Goal: Task Accomplishment & Management: Complete application form

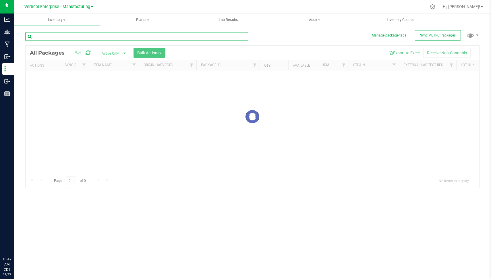
click at [97, 36] on input "text" at bounding box center [136, 36] width 223 height 9
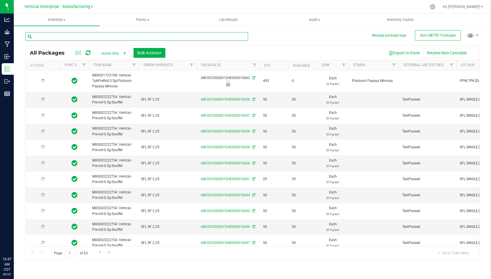
click at [97, 36] on input "text" at bounding box center [136, 36] width 223 height 9
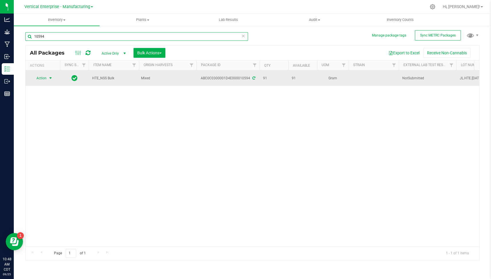
type input "10594"
click at [40, 77] on span "Action" at bounding box center [39, 78] width 16 height 8
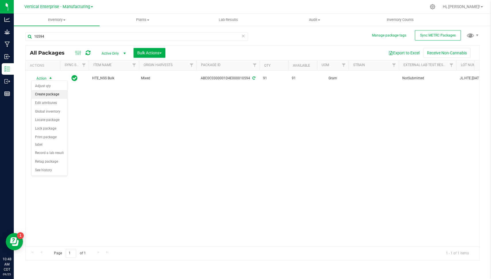
click at [49, 92] on li "Create package" at bounding box center [50, 94] width 36 height 9
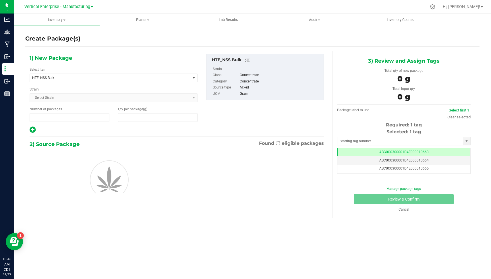
type input "1"
type input "0.0000"
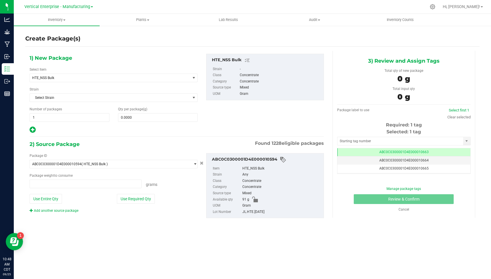
type input "0.0000 g"
click at [104, 74] on span "HTE_NSS Bulk" at bounding box center [110, 78] width 160 height 8
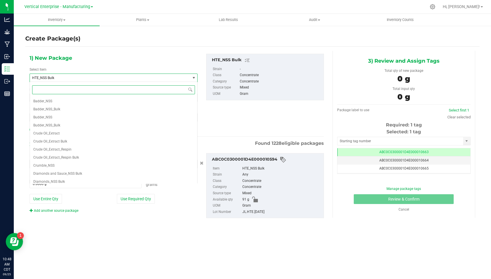
scroll to position [129, 0]
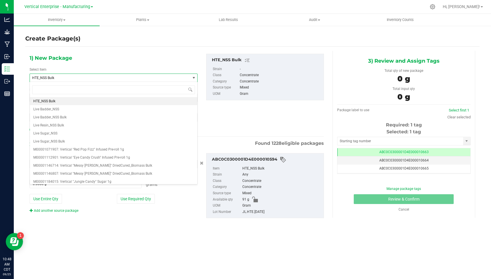
click at [104, 74] on span "HTE_NSS Bulk" at bounding box center [110, 78] width 160 height 8
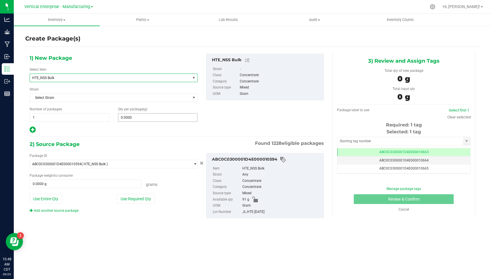
click at [136, 115] on span "0.0000 0" at bounding box center [158, 117] width 80 height 9
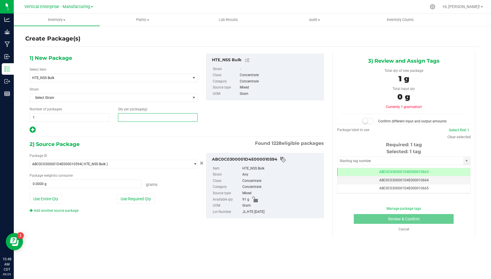
type input "1"
type input "1.0000"
click at [133, 198] on button "Use Required Qty" at bounding box center [136, 199] width 38 height 10
type input "1.0000 g"
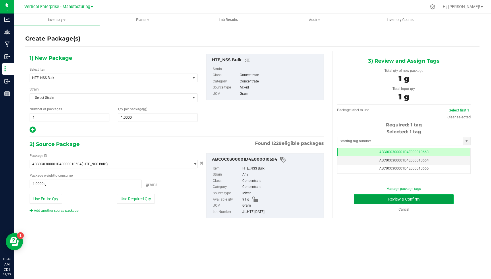
click at [411, 198] on button "Review & Confirm" at bounding box center [404, 199] width 100 height 10
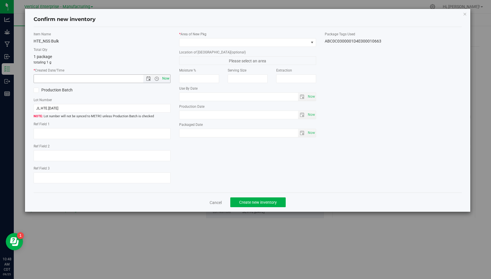
click at [170, 78] on span "Now" at bounding box center [166, 78] width 10 height 8
type input "[DATE] 10:48 AM"
click at [61, 87] on label "Production Batch" at bounding box center [66, 90] width 64 height 6
click at [0, 0] on input "Production Batch" at bounding box center [0, 0] width 0 height 0
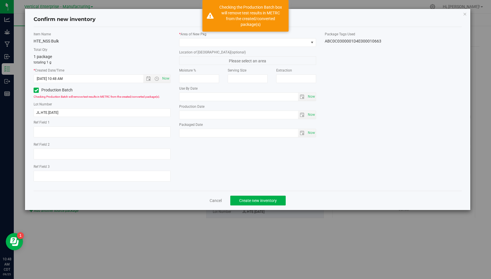
click at [61, 88] on label "Production Batch" at bounding box center [66, 90] width 64 height 6
click at [0, 0] on input "Production Batch" at bounding box center [0, 0] width 0 height 0
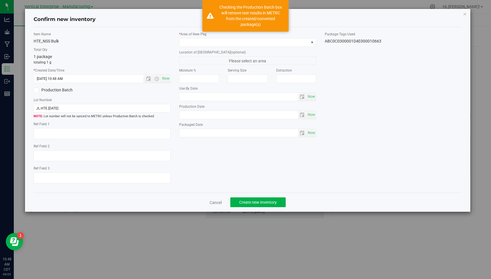
click at [63, 91] on label "Production Batch" at bounding box center [66, 90] width 64 height 6
click at [0, 0] on input "Production Batch" at bounding box center [0, 0] width 0 height 0
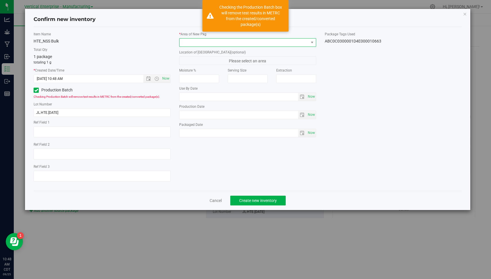
click at [208, 43] on span at bounding box center [243, 42] width 129 height 8
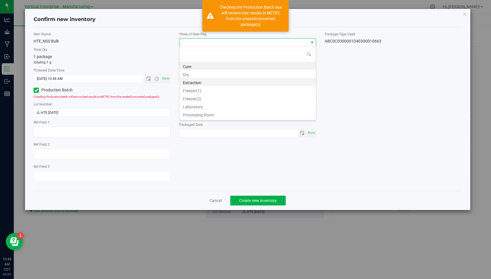
click at [207, 80] on li "Extraction" at bounding box center [247, 82] width 136 height 8
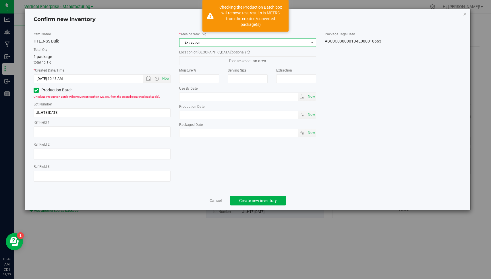
click at [139, 41] on div "HTE_NSS Bulk" at bounding box center [102, 41] width 137 height 6
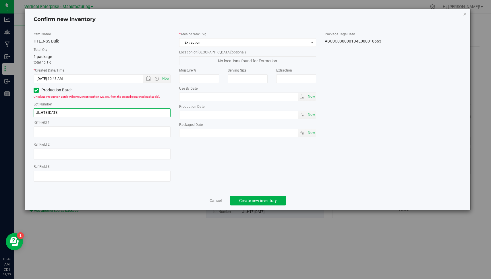
click at [109, 112] on input "JL.HTE.[DATE]" at bounding box center [102, 112] width 137 height 9
type input "JL.HTE.9.25.1"
click at [254, 203] on button "Create new inventory" at bounding box center [257, 201] width 55 height 10
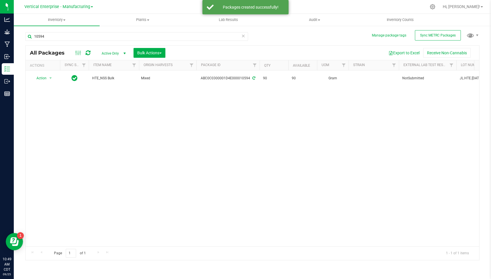
click at [243, 36] on icon at bounding box center [243, 35] width 4 height 7
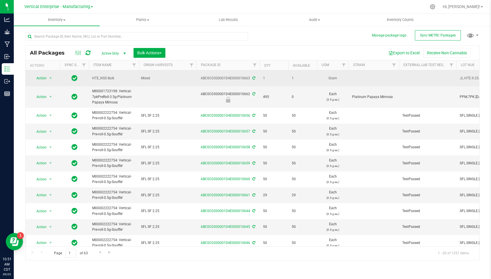
click at [220, 78] on div "ABC0C0300001D4E000010663" at bounding box center [228, 78] width 65 height 5
copy div "ABC0C0300001D4E000010663"
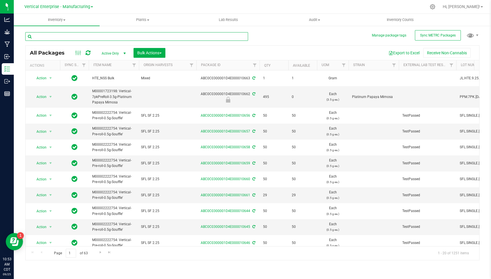
click at [82, 36] on input "text" at bounding box center [136, 36] width 223 height 9
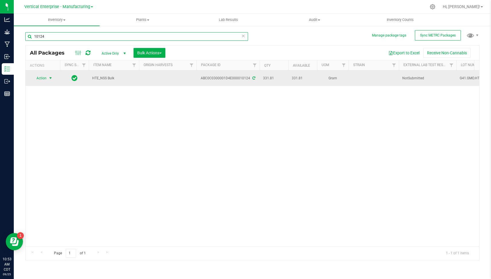
type input "10124"
click at [47, 74] on span "Action" at bounding box center [39, 78] width 16 height 8
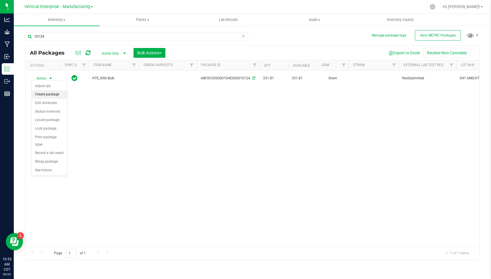
click at [53, 94] on li "Create package" at bounding box center [50, 94] width 36 height 9
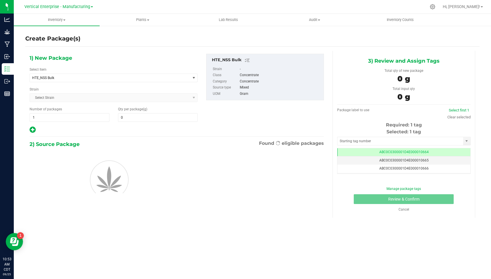
type input "0.0000"
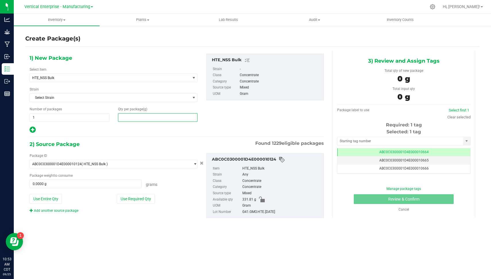
click at [135, 115] on span at bounding box center [158, 117] width 80 height 9
type input "1"
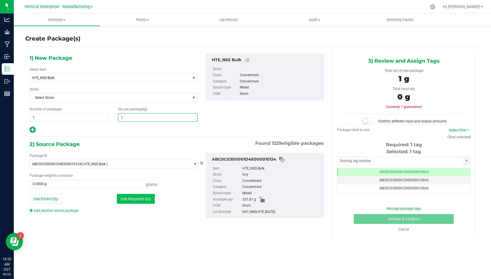
type input "1.0000"
click at [132, 195] on button "Use Required Qty" at bounding box center [136, 199] width 38 height 10
type input "1.0000 g"
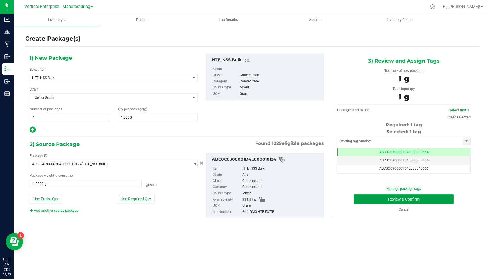
click at [392, 198] on button "Review & Confirm" at bounding box center [404, 199] width 100 height 10
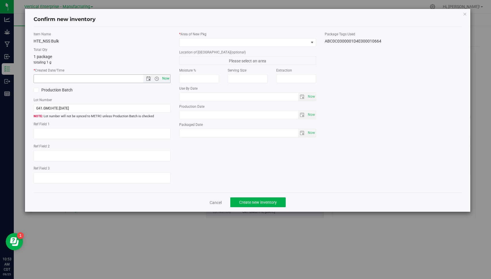
click at [166, 79] on span "Now" at bounding box center [166, 78] width 10 height 8
type input "[DATE] 10:53 AM"
click at [50, 90] on label "Production Batch" at bounding box center [66, 90] width 64 height 6
click at [0, 0] on input "Production Batch" at bounding box center [0, 0] width 0 height 0
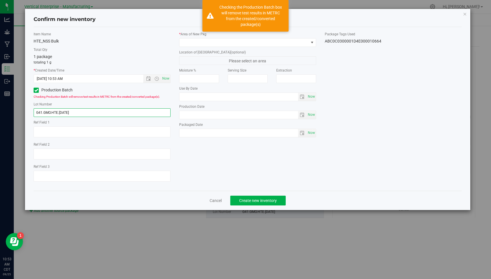
click at [90, 108] on input "G41.GMO.HTE.[DATE]" at bounding box center [102, 112] width 137 height 9
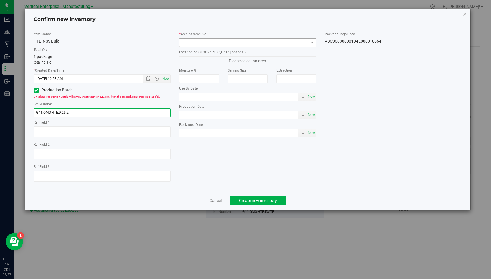
type input "G41.GMO.HTE.9.25.2"
click at [210, 43] on span at bounding box center [243, 42] width 129 height 8
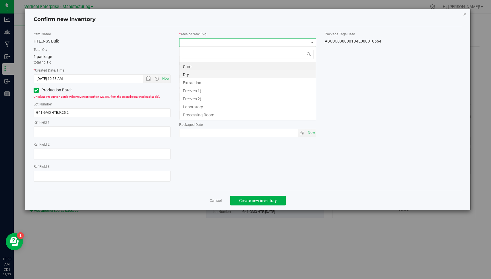
scroll to position [8, 137]
click at [213, 78] on li "Extraction" at bounding box center [247, 82] width 136 height 8
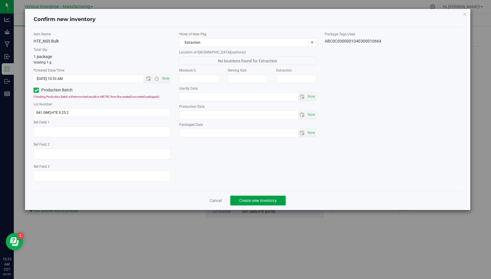
click at [260, 200] on span "Create new inventory" at bounding box center [258, 200] width 38 height 5
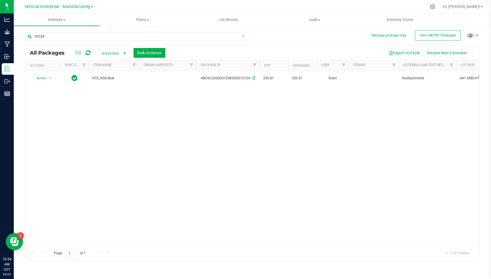
click at [243, 39] on span at bounding box center [243, 35] width 4 height 7
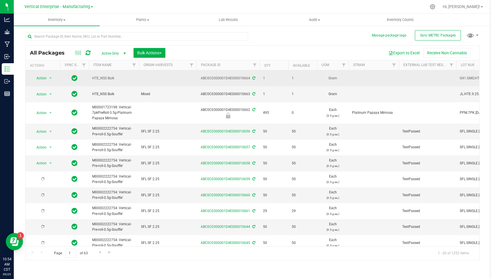
click at [227, 76] on div "ABC0C0300001D4E000010664" at bounding box center [228, 78] width 65 height 5
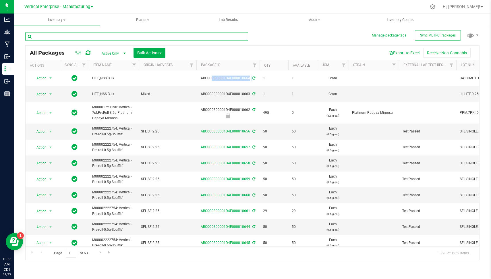
click at [94, 40] on input "text" at bounding box center [136, 36] width 223 height 9
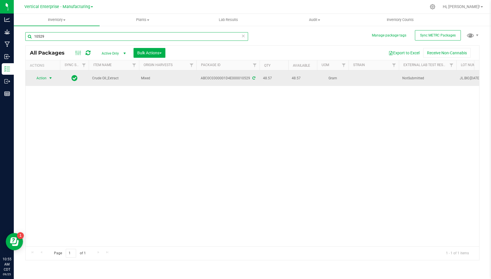
type input "10529"
click at [49, 77] on span "select" at bounding box center [50, 78] width 5 height 5
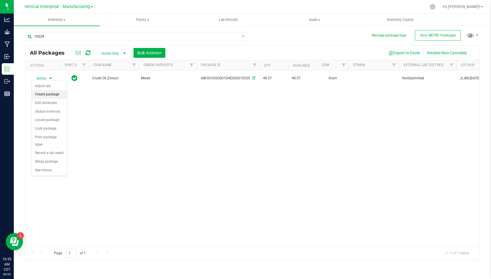
click at [52, 92] on li "Create package" at bounding box center [50, 94] width 36 height 9
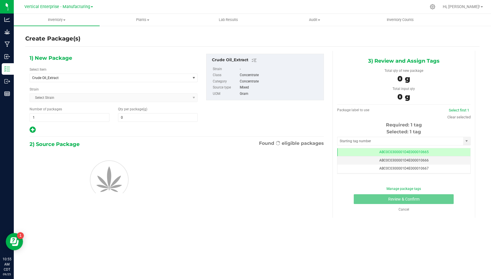
type input "0.0000"
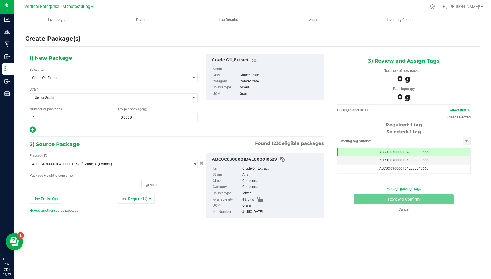
type input "0.0000 g"
click at [130, 112] on div "Qty per package (g) 0.0000 0" at bounding box center [158, 114] width 88 height 15
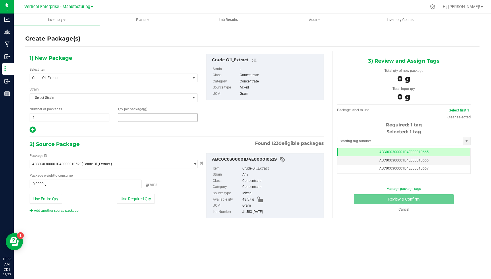
click at [133, 115] on span at bounding box center [158, 117] width 80 height 9
type input "1"
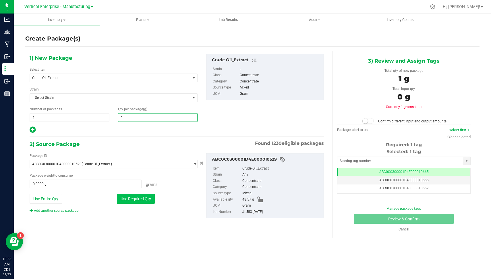
type input "1.0000"
click at [126, 200] on button "Use Required Qty" at bounding box center [136, 199] width 38 height 10
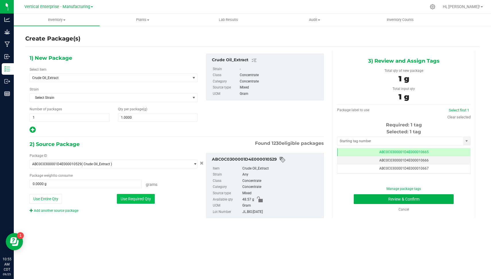
type input "1.0000 g"
click at [435, 196] on button "Review & Confirm" at bounding box center [404, 199] width 100 height 10
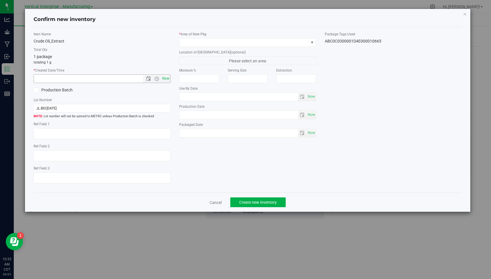
click at [168, 82] on span "Now" at bounding box center [166, 78] width 10 height 8
type input "[DATE] 10:55 AM"
click at [58, 88] on label "Production Batch" at bounding box center [66, 90] width 64 height 6
click at [0, 0] on input "Production Batch" at bounding box center [0, 0] width 0 height 0
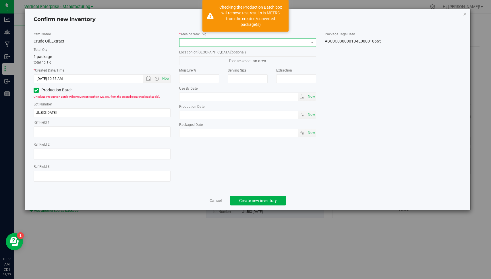
click at [218, 45] on span at bounding box center [243, 42] width 129 height 8
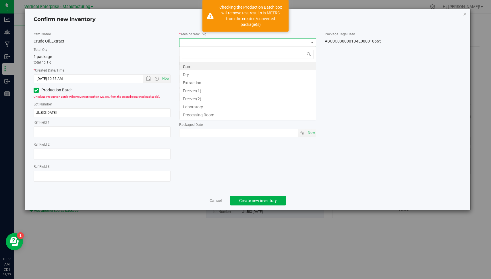
scroll to position [8, 137]
click at [207, 83] on li "Extraction" at bounding box center [247, 82] width 136 height 8
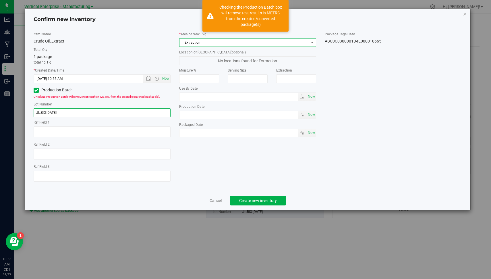
click at [109, 109] on input "JL.BIO.[DATE]" at bounding box center [102, 112] width 137 height 9
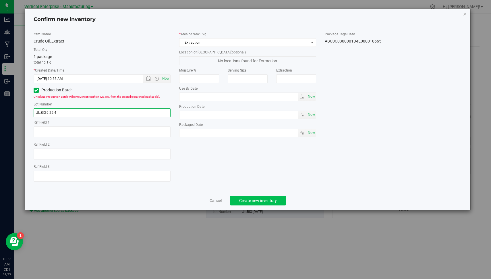
type input "JL.BIO.9.25.4"
click at [259, 203] on button "Create new inventory" at bounding box center [257, 201] width 55 height 10
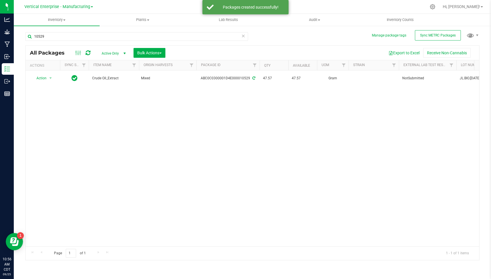
click at [243, 37] on icon at bounding box center [243, 35] width 4 height 7
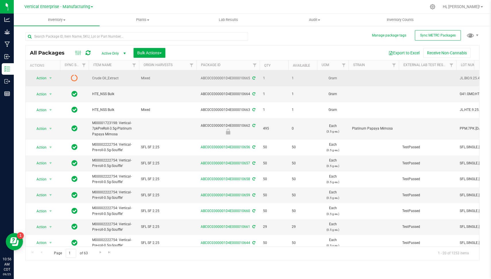
click at [224, 76] on div "ABC0C0300001D4E000010665" at bounding box center [228, 78] width 65 height 5
copy div "ABC0C0300001D4E000010665"
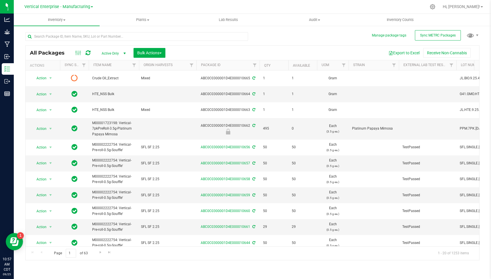
click at [296, 48] on div "Export to Excel Receive Non-Cannabis" at bounding box center [322, 53] width 305 height 10
click at [190, 37] on input "text" at bounding box center [136, 36] width 223 height 9
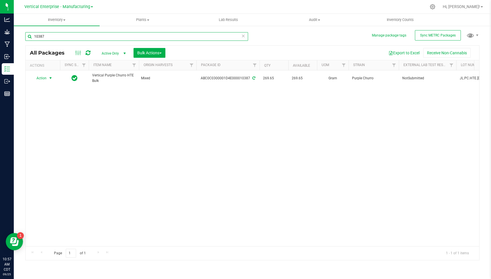
type input "10387"
click at [47, 78] on span "select" at bounding box center [50, 78] width 7 height 8
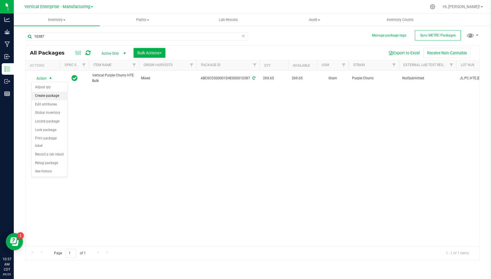
click at [55, 94] on li "Create package" at bounding box center [50, 96] width 36 height 9
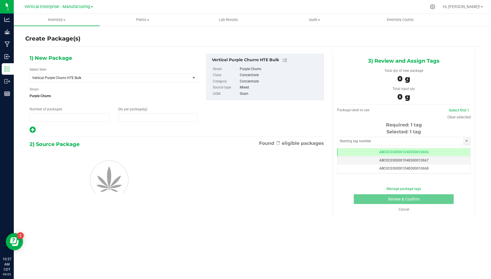
type input "1"
type input "0.0000"
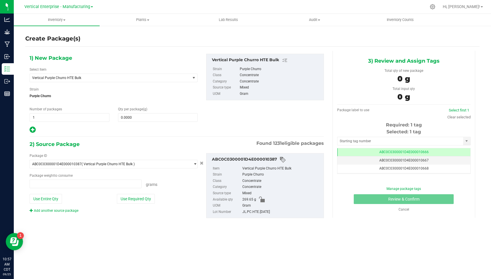
type input "0.0000 g"
click at [159, 114] on span "0.0000 0" at bounding box center [158, 117] width 80 height 9
type input "1"
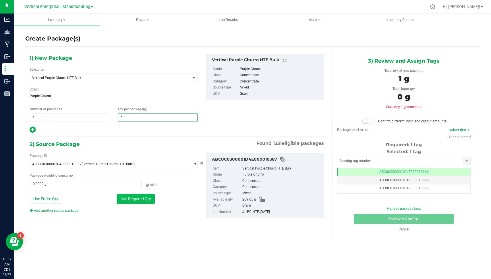
type input "1.0000"
click at [122, 202] on button "Use Required Qty" at bounding box center [136, 199] width 38 height 10
type input "1.0000 g"
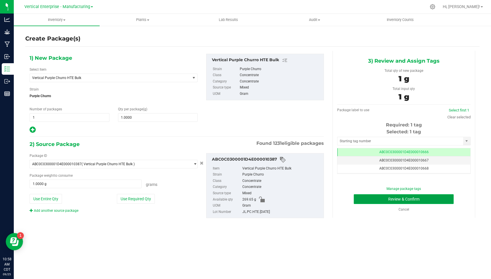
click at [387, 202] on button "Review & Confirm" at bounding box center [404, 199] width 100 height 10
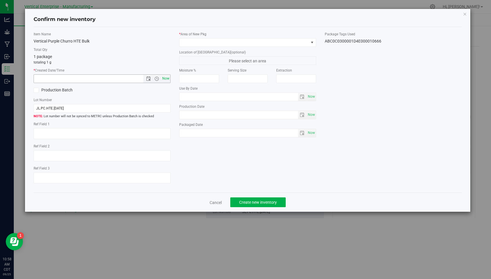
click at [170, 78] on span "Now" at bounding box center [166, 78] width 10 height 8
type input "[DATE] 10:58 AM"
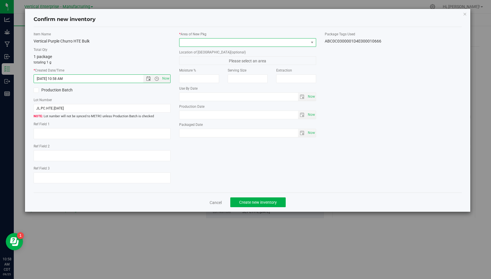
click at [220, 42] on span at bounding box center [243, 42] width 129 height 8
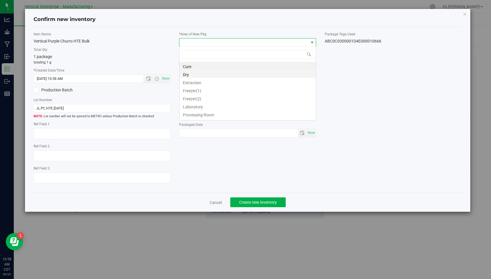
scroll to position [8, 137]
click at [225, 79] on li "Extraction" at bounding box center [247, 82] width 136 height 8
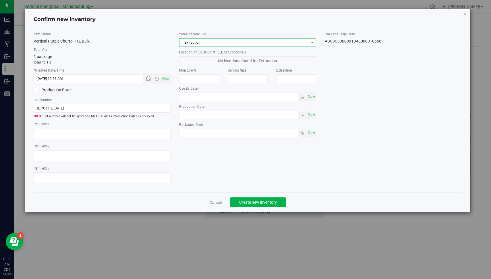
click at [56, 89] on label "Production Batch" at bounding box center [66, 90] width 64 height 6
click at [0, 0] on input "Production Batch" at bounding box center [0, 0] width 0 height 0
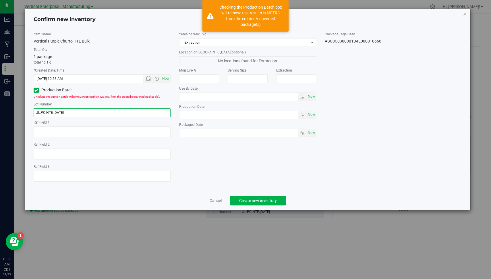
click at [84, 115] on input "JL.PC.HTE.[DATE]" at bounding box center [102, 112] width 137 height 9
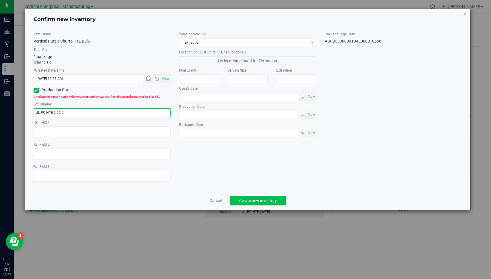
type input "JL.PC.HTE.9.25.5"
click at [255, 196] on button "Create new inventory" at bounding box center [257, 201] width 55 height 10
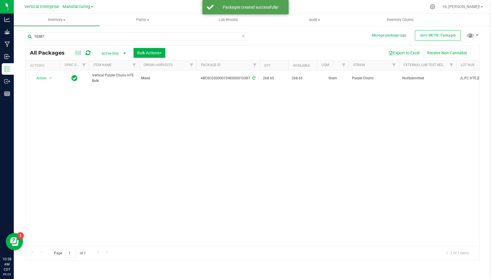
click at [242, 35] on icon at bounding box center [243, 35] width 4 height 7
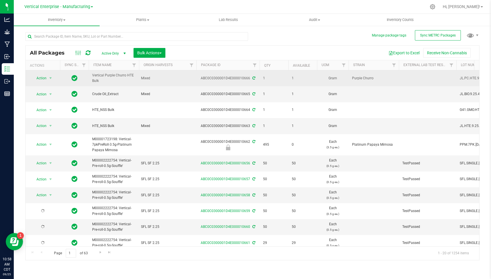
click at [233, 77] on div "ABC0C0300001D4E000010666" at bounding box center [228, 78] width 65 height 5
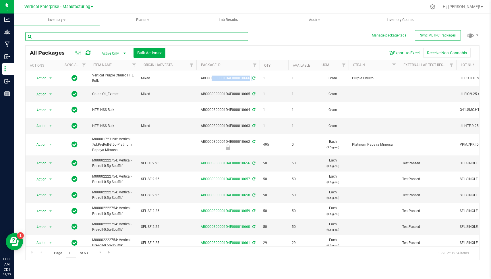
click at [146, 33] on input "text" at bounding box center [136, 36] width 223 height 9
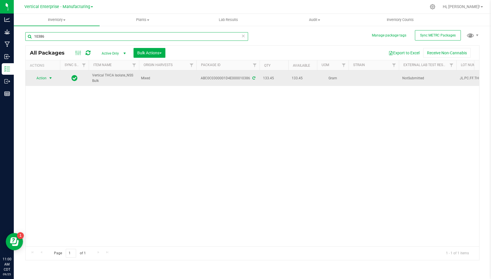
type input "10386"
click at [44, 79] on span "Action" at bounding box center [39, 78] width 16 height 8
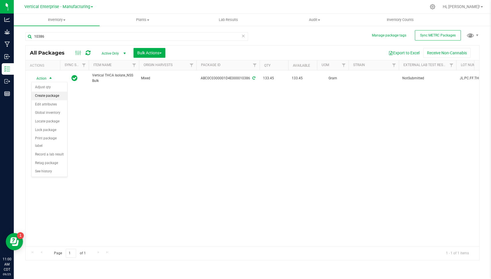
click at [55, 93] on li "Create package" at bounding box center [50, 96] width 36 height 9
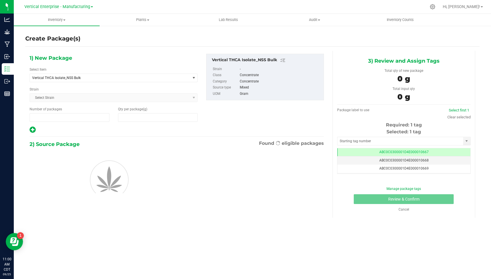
type input "1"
type input "0.0000"
type input "0"
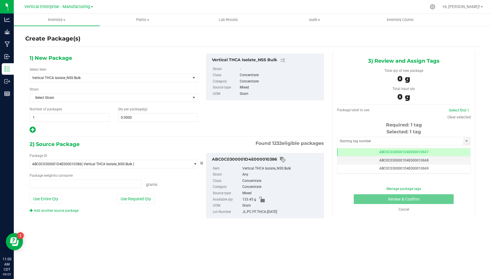
type input "0.0000 g"
click at [148, 116] on span at bounding box center [158, 117] width 80 height 9
type input "2"
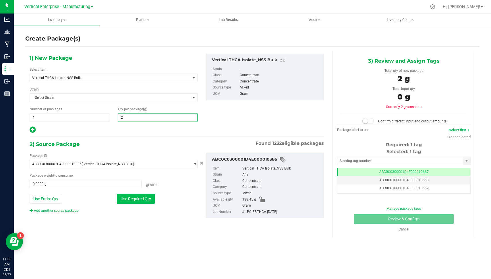
type input "2.0000"
click at [125, 201] on button "Use Required Qty" at bounding box center [136, 199] width 38 height 10
type input "2.0000 g"
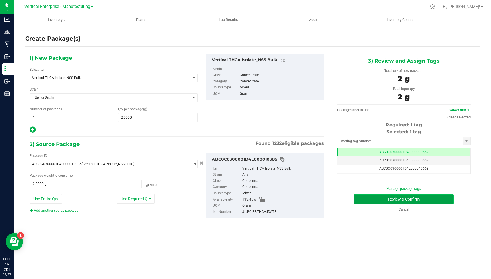
click at [383, 200] on button "Review & Confirm" at bounding box center [404, 199] width 100 height 10
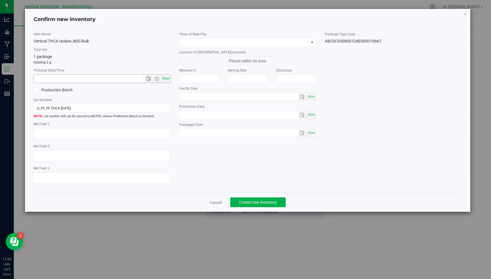
click at [166, 80] on span "Now" at bounding box center [166, 78] width 10 height 8
type input "[DATE] 11:00 AM"
click at [71, 90] on label "Production Batch" at bounding box center [66, 90] width 64 height 6
click at [0, 0] on input "Production Batch" at bounding box center [0, 0] width 0 height 0
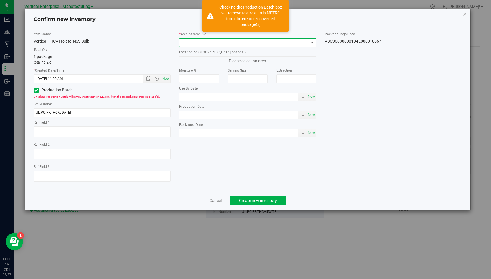
click at [243, 39] on span at bounding box center [243, 42] width 129 height 8
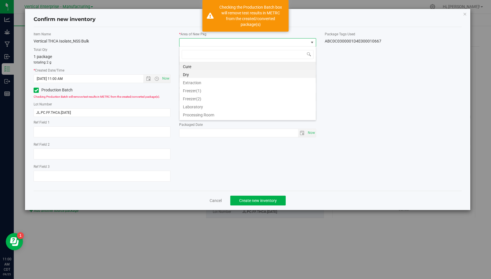
scroll to position [8, 137]
click at [230, 78] on li "Extraction" at bounding box center [247, 82] width 136 height 8
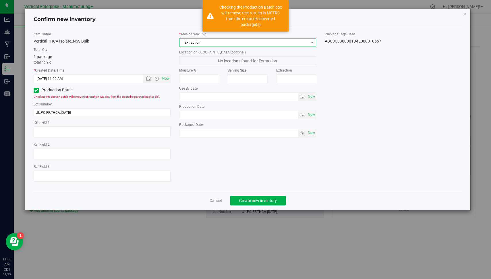
click at [96, 117] on div "Item Name Vertical THCA Isolate_NSS Bulk Total Qty 1 package totaling 2 g * Cre…" at bounding box center [102, 109] width 146 height 154
click at [95, 116] on div "Item Name Vertical THCA Isolate_NSS Bulk Total Qty 1 package totaling 2 g * Cre…" at bounding box center [102, 109] width 146 height 154
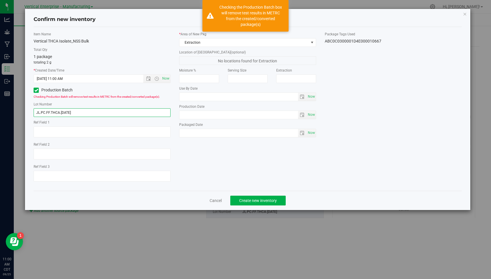
click at [94, 116] on input "JL.PC.FF.THCA.[DATE]" at bounding box center [102, 112] width 137 height 9
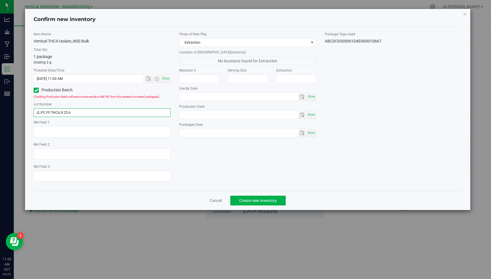
type input "JL.PC.FF.THCA.9.25.6"
click at [317, 191] on div "Cancel Create new inventory" at bounding box center [248, 200] width 428 height 19
drag, startPoint x: 251, startPoint y: 201, endPoint x: 373, endPoint y: 161, distance: 129.0
click at [373, 161] on div "Confirm new inventory Item Name Vertical THCA Isolate_NSS Bulk Total Qty 1 pack…" at bounding box center [247, 109] width 445 height 201
click at [373, 161] on div "Item Name Vertical THCA Isolate_NSS Bulk Total Qty 1 package totaling 2 g * Cre…" at bounding box center [247, 109] width 437 height 154
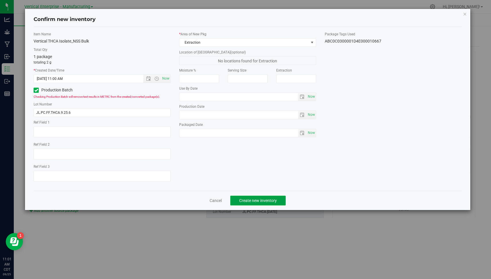
click at [249, 198] on span "Create new inventory" at bounding box center [258, 200] width 38 height 5
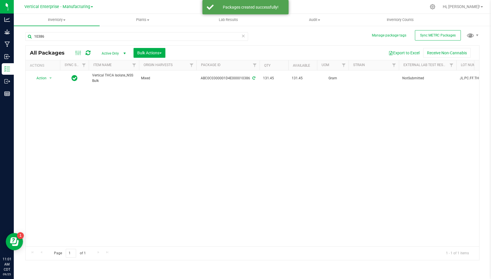
click at [243, 34] on icon at bounding box center [243, 35] width 4 height 7
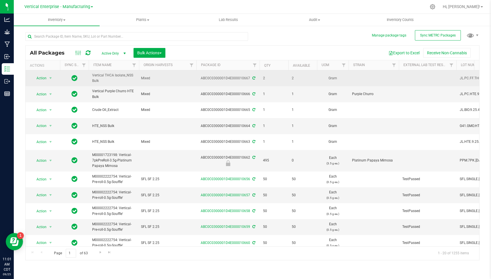
click at [226, 78] on div "ABC0C0300001D4E000010667" at bounding box center [228, 78] width 65 height 5
copy div "ABC0C0300001D4E000010667"
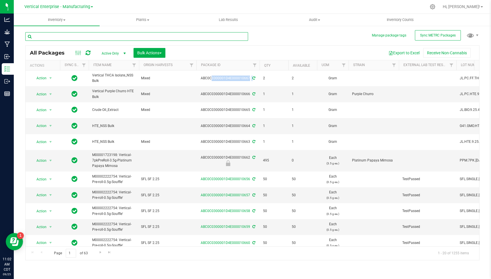
click at [105, 35] on input "text" at bounding box center [136, 36] width 223 height 9
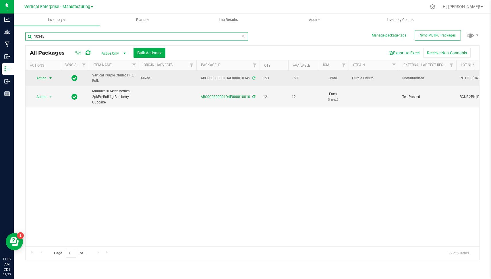
type input "10345"
click at [45, 75] on span "Action" at bounding box center [39, 78] width 16 height 8
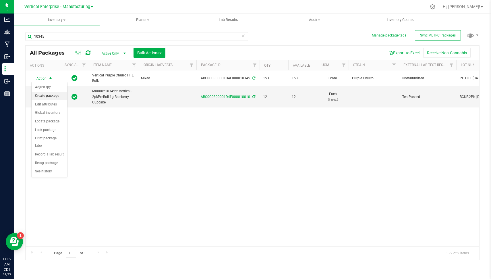
click at [51, 97] on li "Create package" at bounding box center [50, 96] width 36 height 9
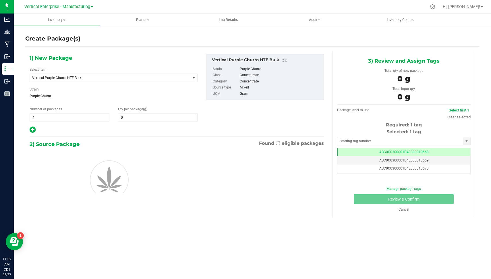
type input "0.0000"
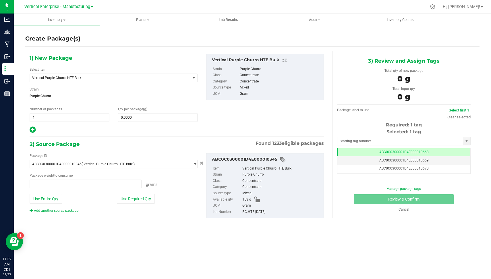
type input "0.0000 g"
click at [136, 118] on span "0.0000 0" at bounding box center [158, 117] width 80 height 9
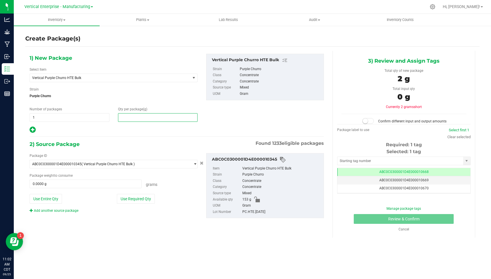
type input "2"
type input "2.0000"
click at [129, 199] on button "Use Required Qty" at bounding box center [136, 199] width 38 height 10
type input "2.0000 g"
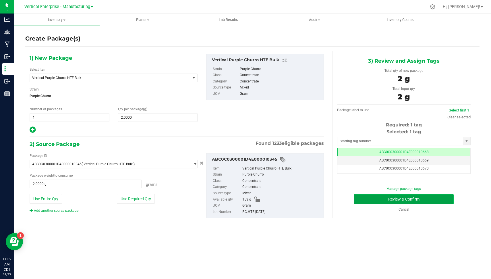
click at [421, 198] on button "Review & Confirm" at bounding box center [404, 199] width 100 height 10
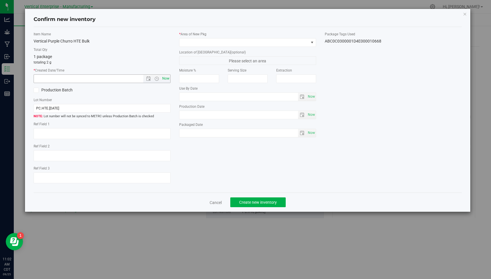
click at [166, 76] on span "Now" at bounding box center [166, 78] width 10 height 8
type input "[DATE] 11:02 AM"
click at [62, 91] on label "Production Batch" at bounding box center [66, 90] width 64 height 6
click at [0, 0] on input "Production Batch" at bounding box center [0, 0] width 0 height 0
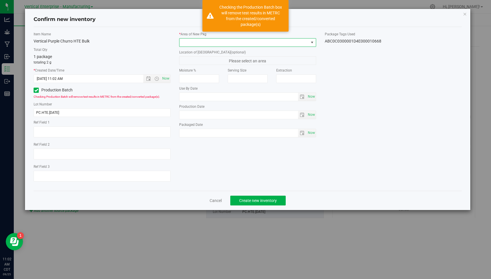
click at [232, 46] on span at bounding box center [247, 42] width 137 height 9
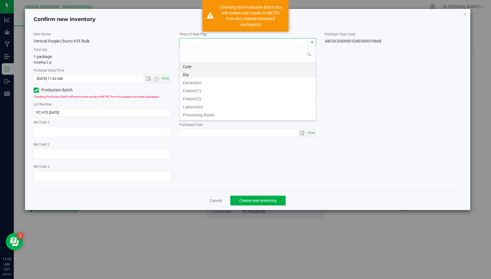
scroll to position [8, 137]
click at [228, 78] on li "Extraction" at bounding box center [247, 82] width 136 height 8
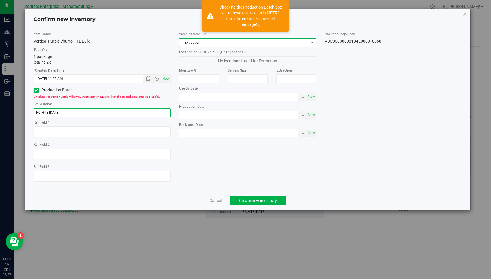
click at [98, 114] on input "PC.HTE.[DATE]" at bounding box center [102, 112] width 137 height 9
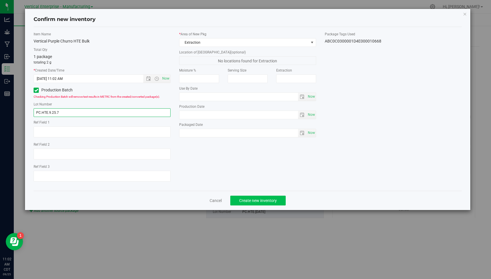
type input "PC.HTE.9.25.7"
click at [254, 198] on span "Create new inventory" at bounding box center [258, 200] width 38 height 5
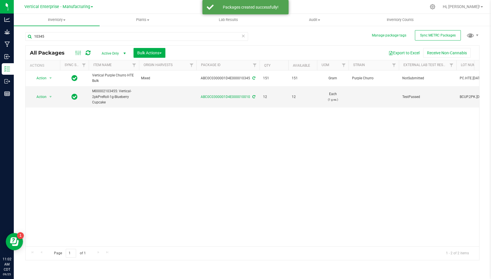
click at [243, 37] on icon at bounding box center [243, 35] width 4 height 7
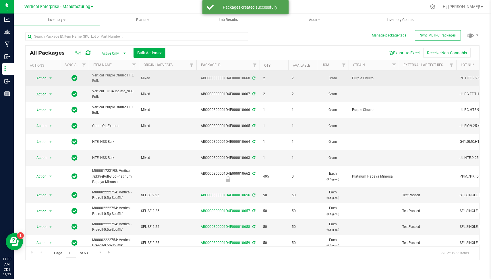
click at [225, 78] on div "ABC0C0300001D4E000010668" at bounding box center [228, 78] width 65 height 5
copy div "ABC0C0300001D4E000010668"
